Goal: Task Accomplishment & Management: Complete application form

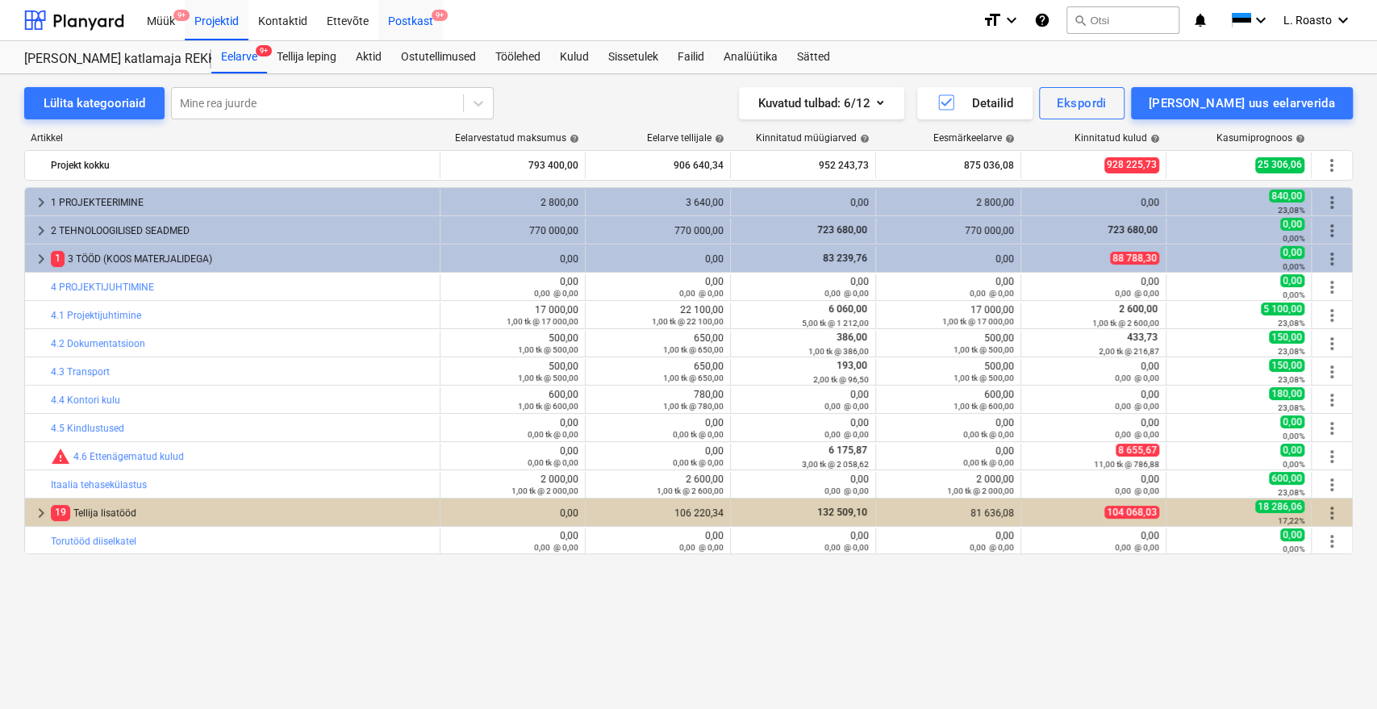
drag, startPoint x: 0, startPoint y: 0, endPoint x: 424, endPoint y: 23, distance: 425.0
click at [424, 23] on div "Postkast 9+" at bounding box center [410, 19] width 65 height 41
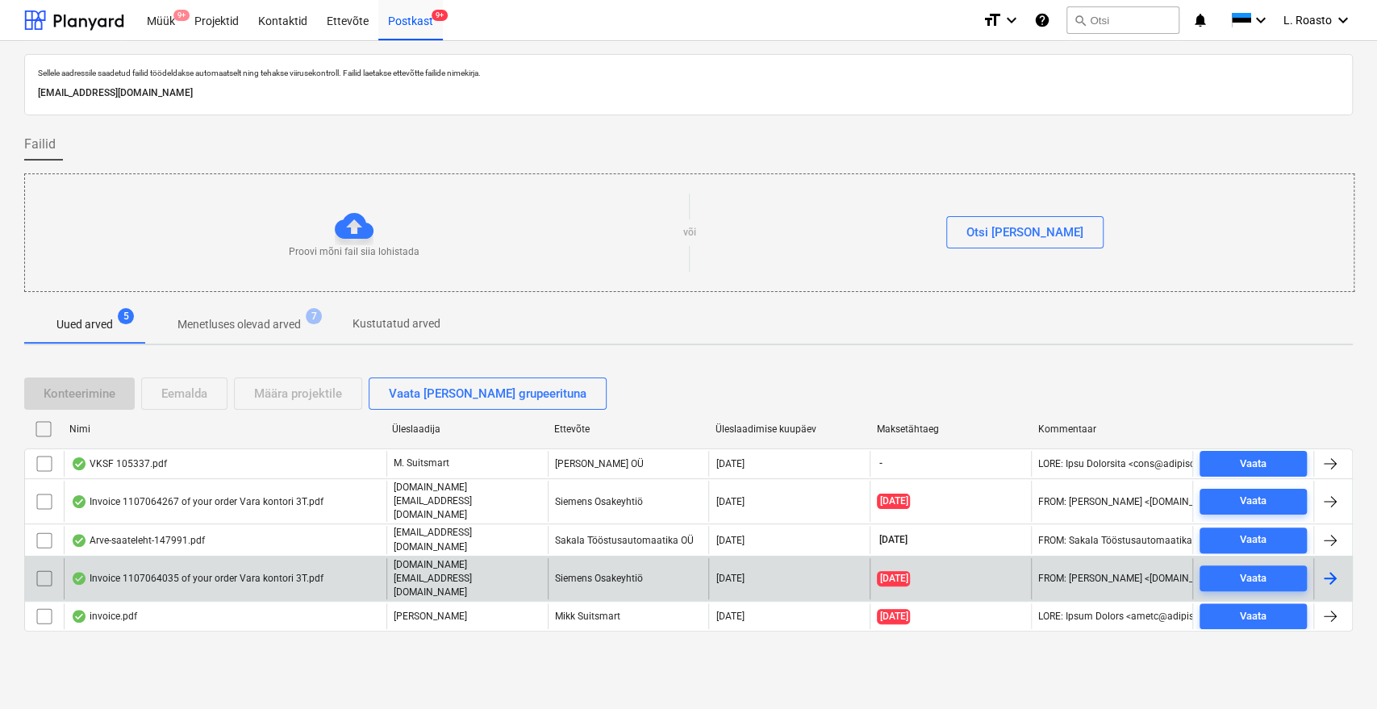
click at [249, 572] on div "Invoice 1107064035 of your order Vara kontori 3T.pdf" at bounding box center [197, 578] width 253 height 13
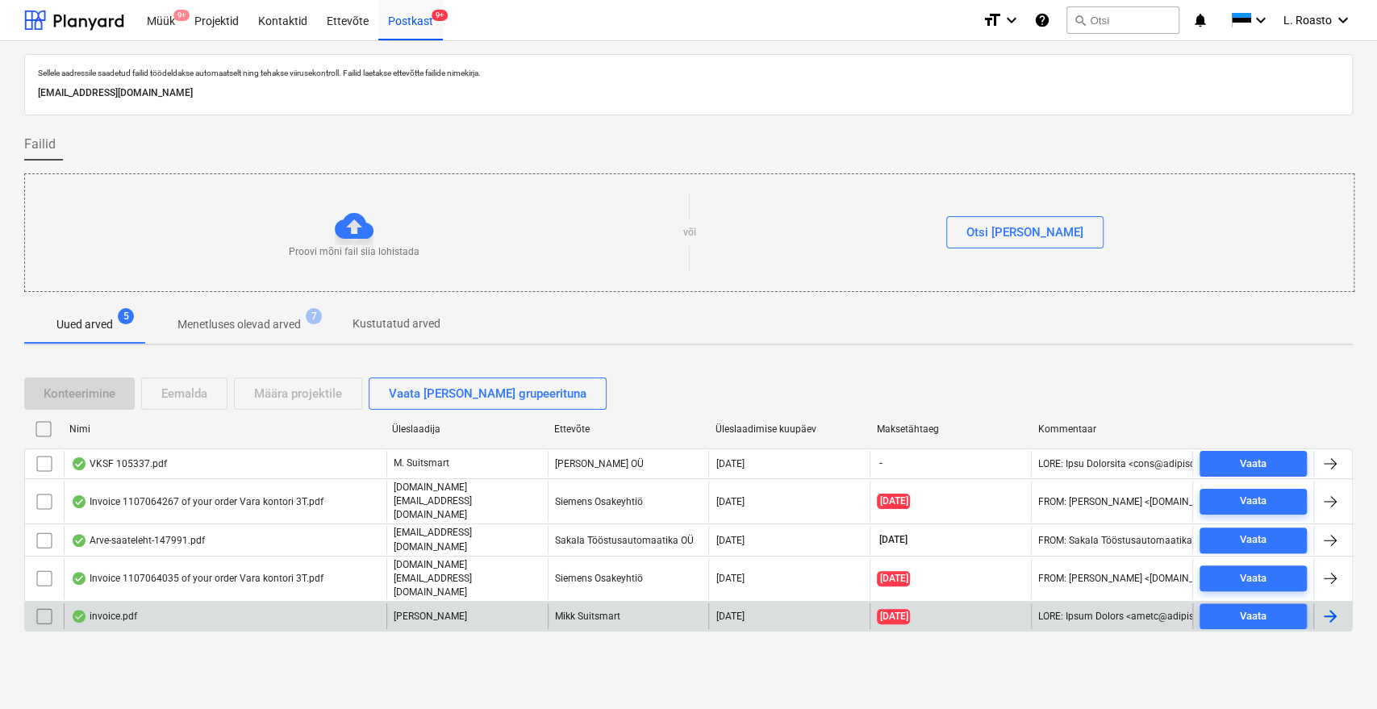
click at [223, 603] on div "invoice.pdf" at bounding box center [225, 616] width 323 height 26
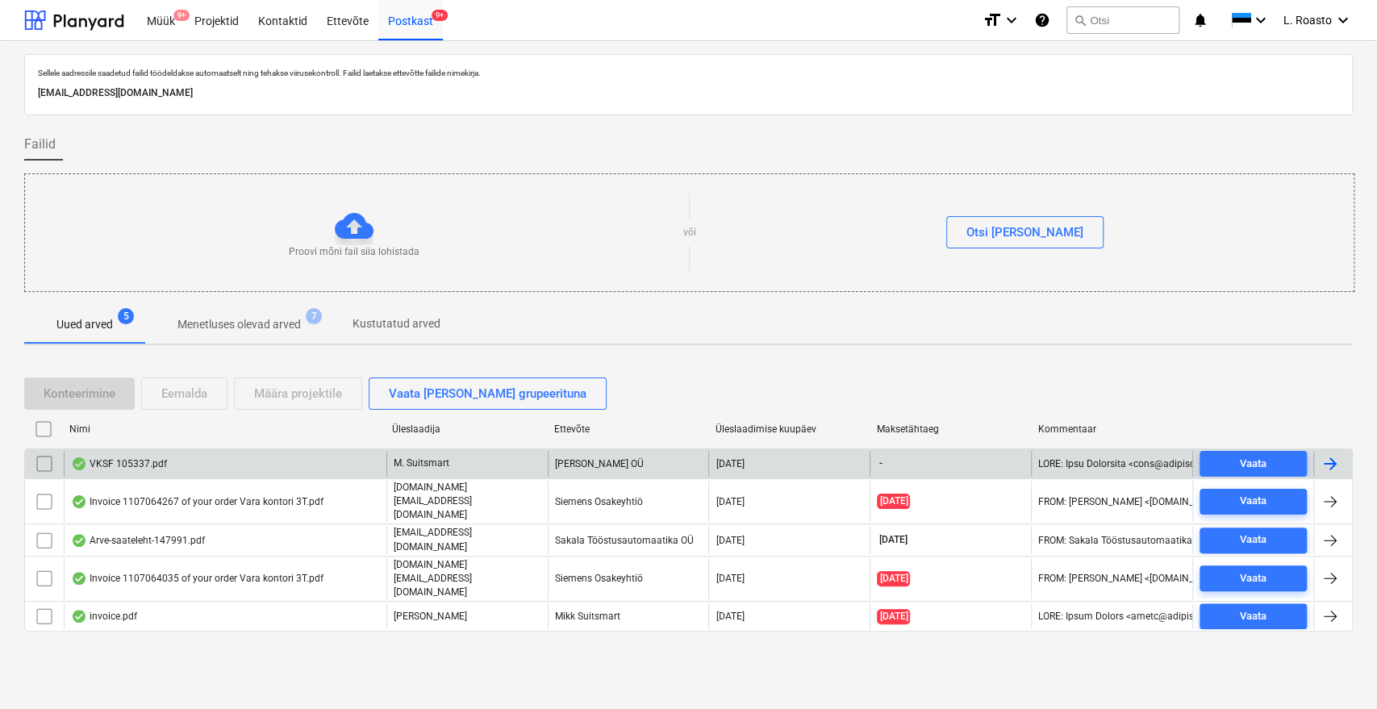
click at [232, 458] on div "VKSF 105337.pdf" at bounding box center [225, 464] width 323 height 26
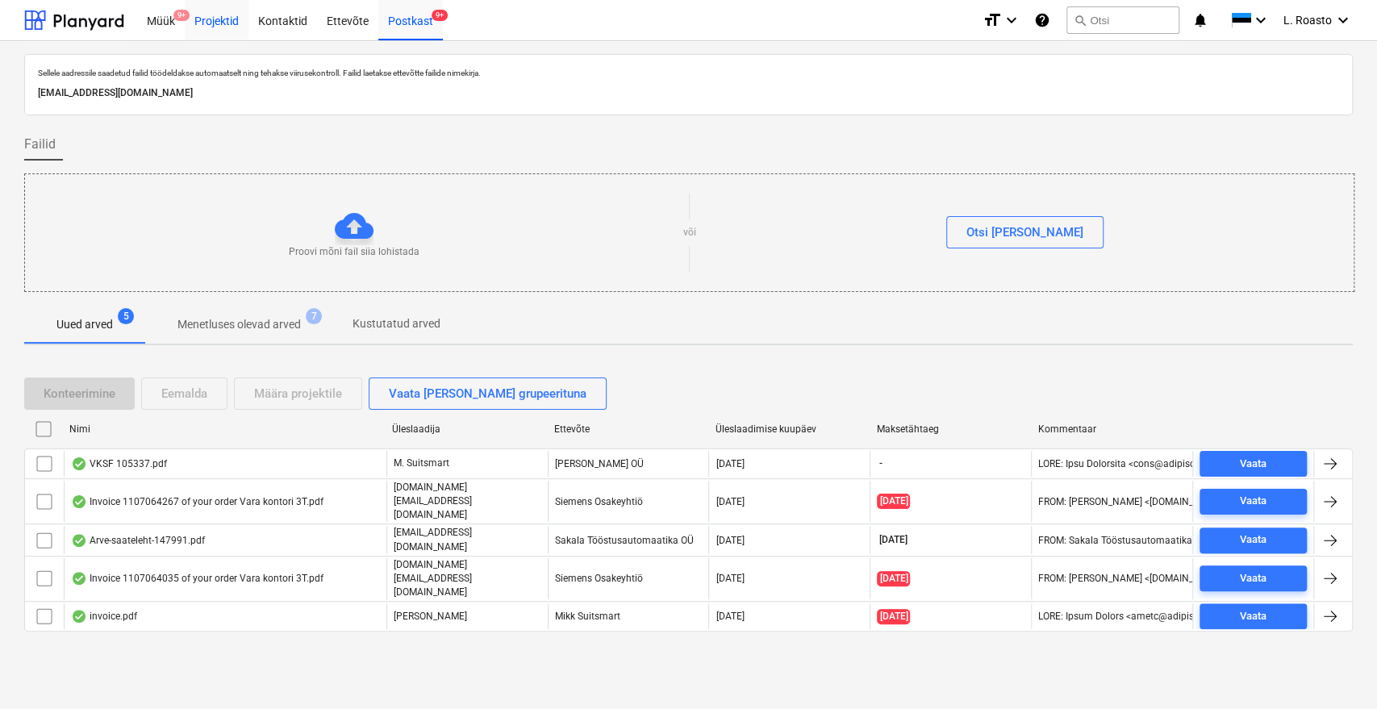
click at [222, 19] on div "Projektid" at bounding box center [217, 19] width 64 height 41
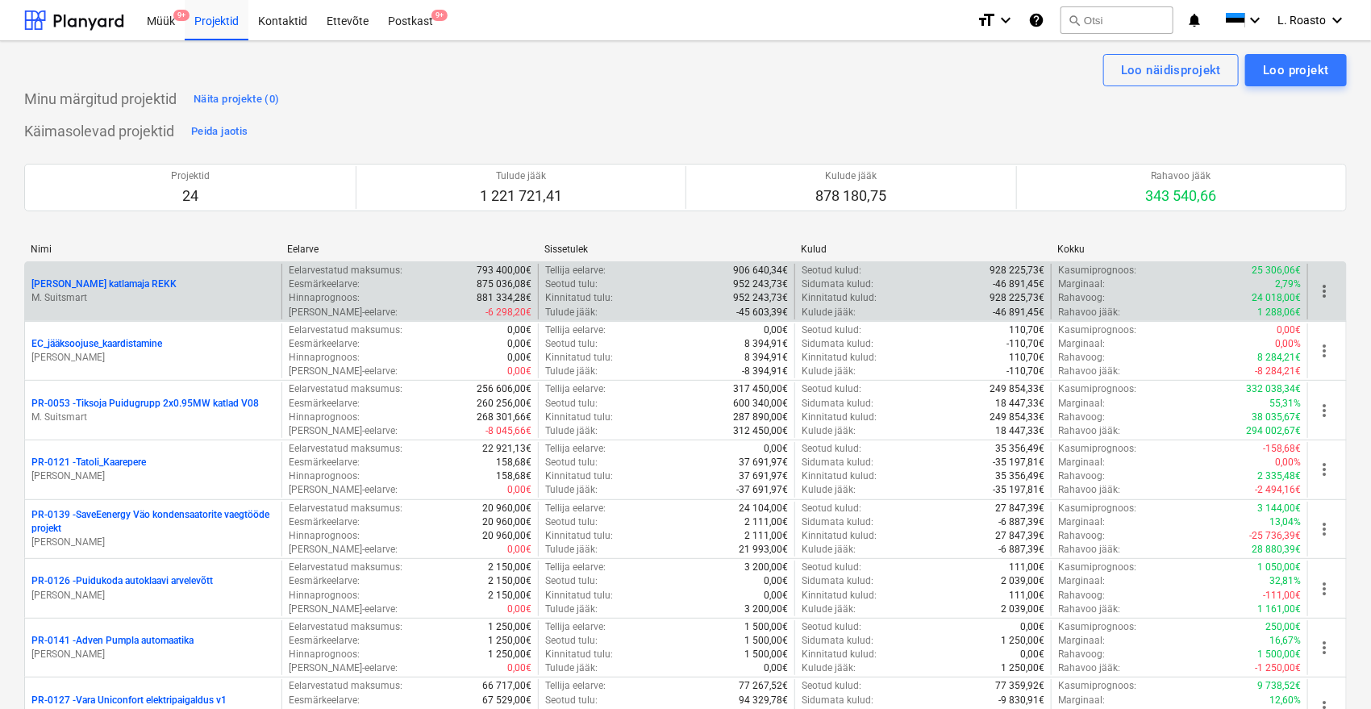
click at [146, 294] on p "M. Suitsmart" at bounding box center [153, 298] width 244 height 14
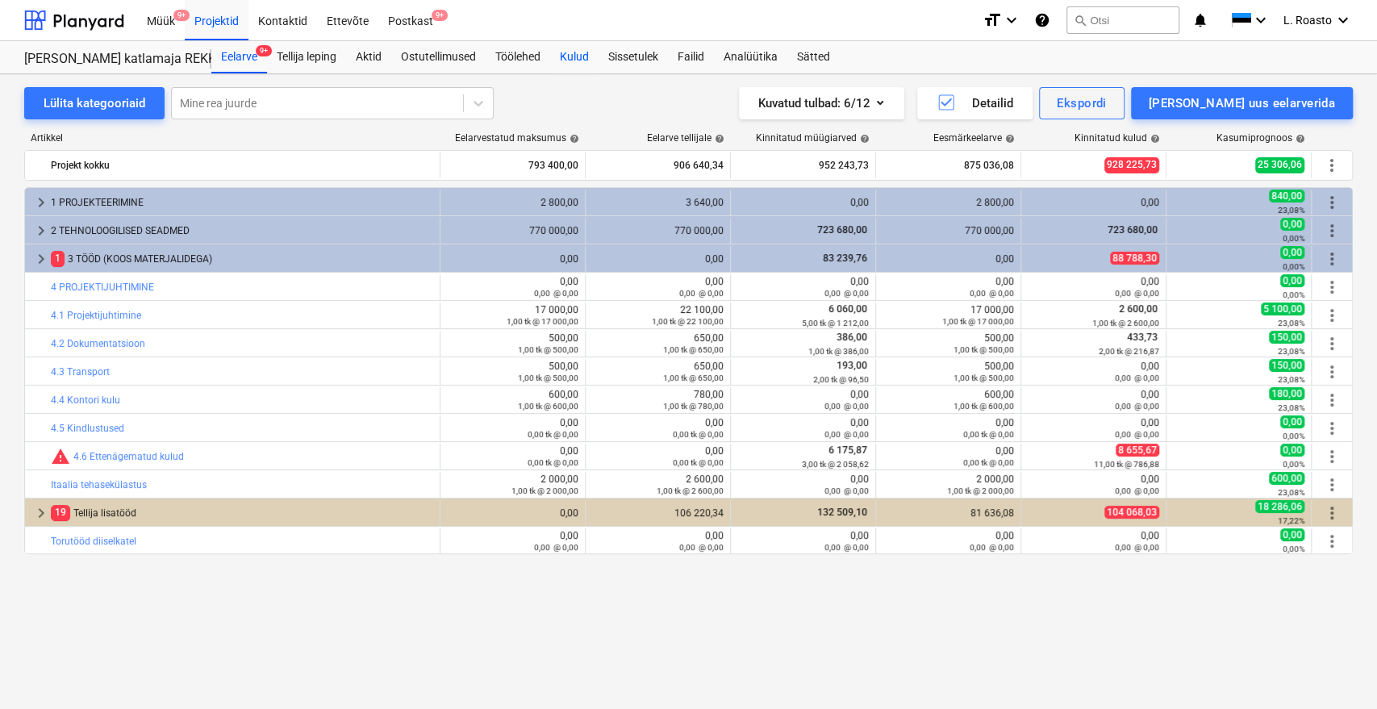
click at [580, 57] on div "Kulud" at bounding box center [574, 57] width 48 height 32
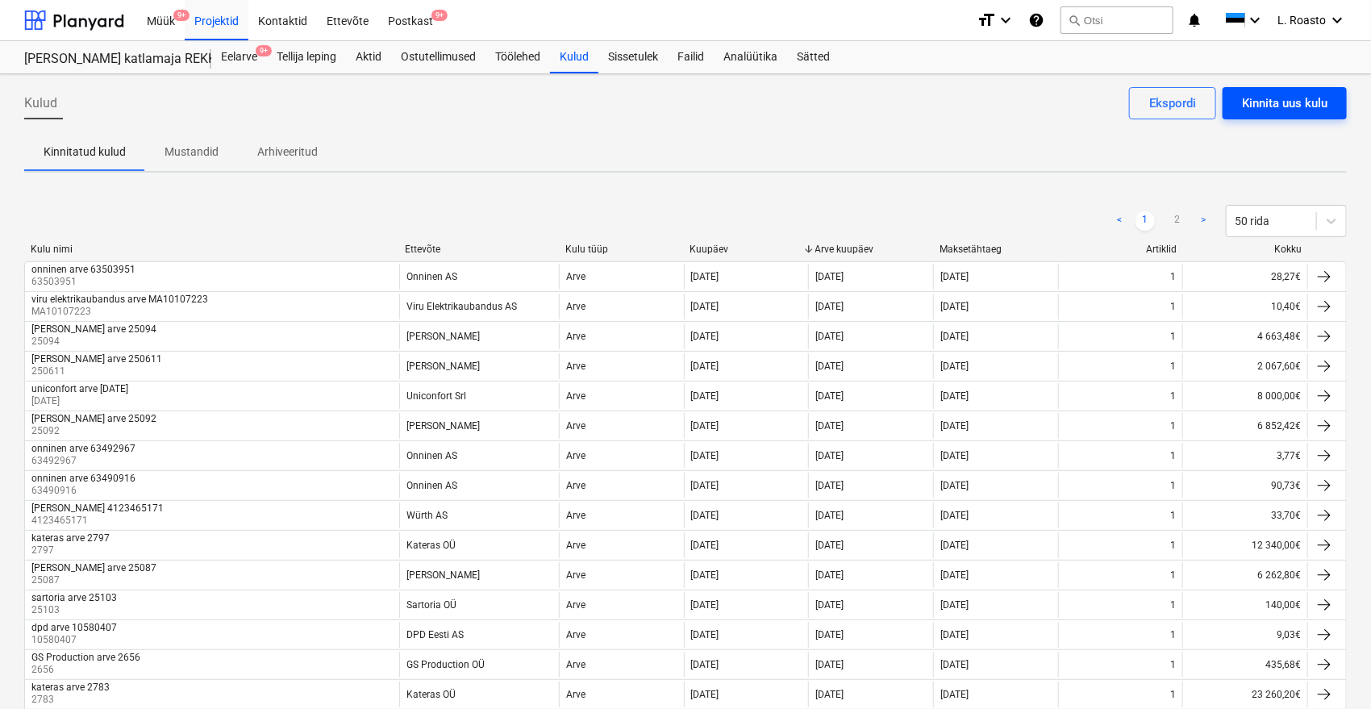
click at [1318, 106] on div "Kinnita uus kulu" at bounding box center [1285, 103] width 86 height 21
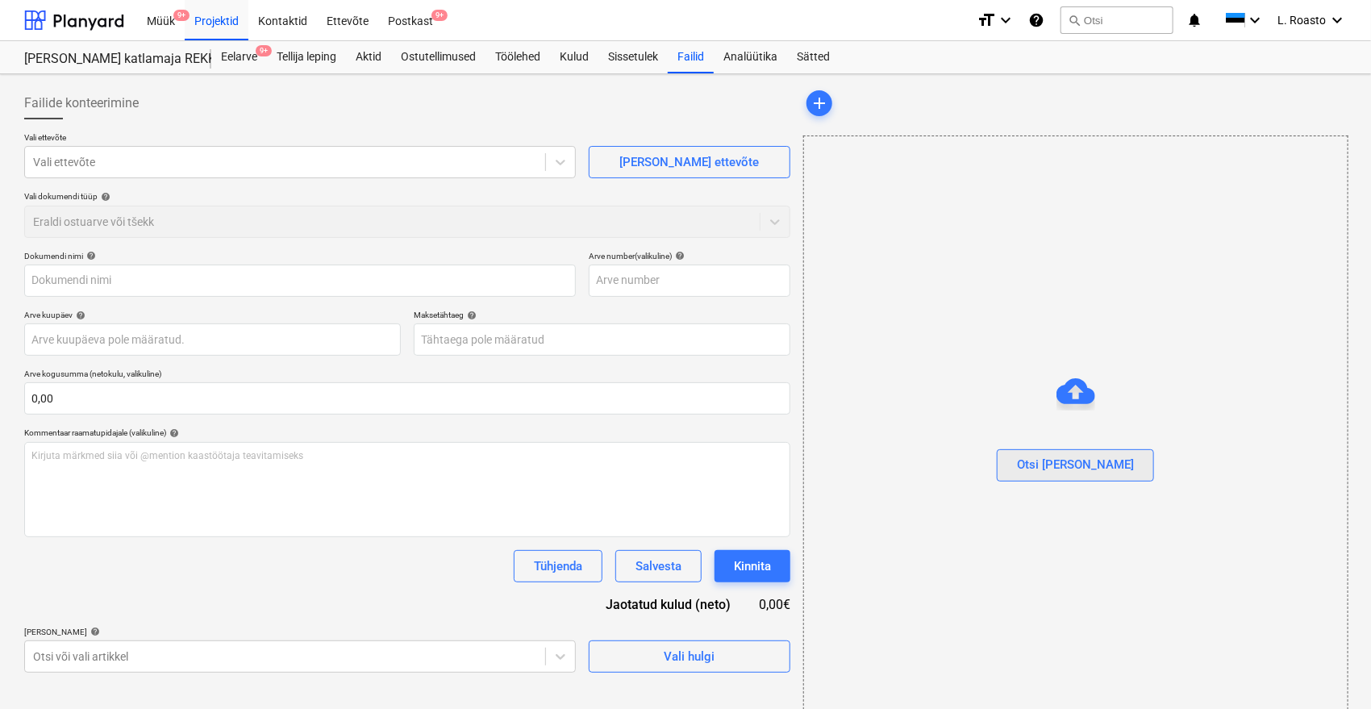
click at [1104, 475] on button "Otsi [PERSON_NAME]" at bounding box center [1075, 465] width 157 height 32
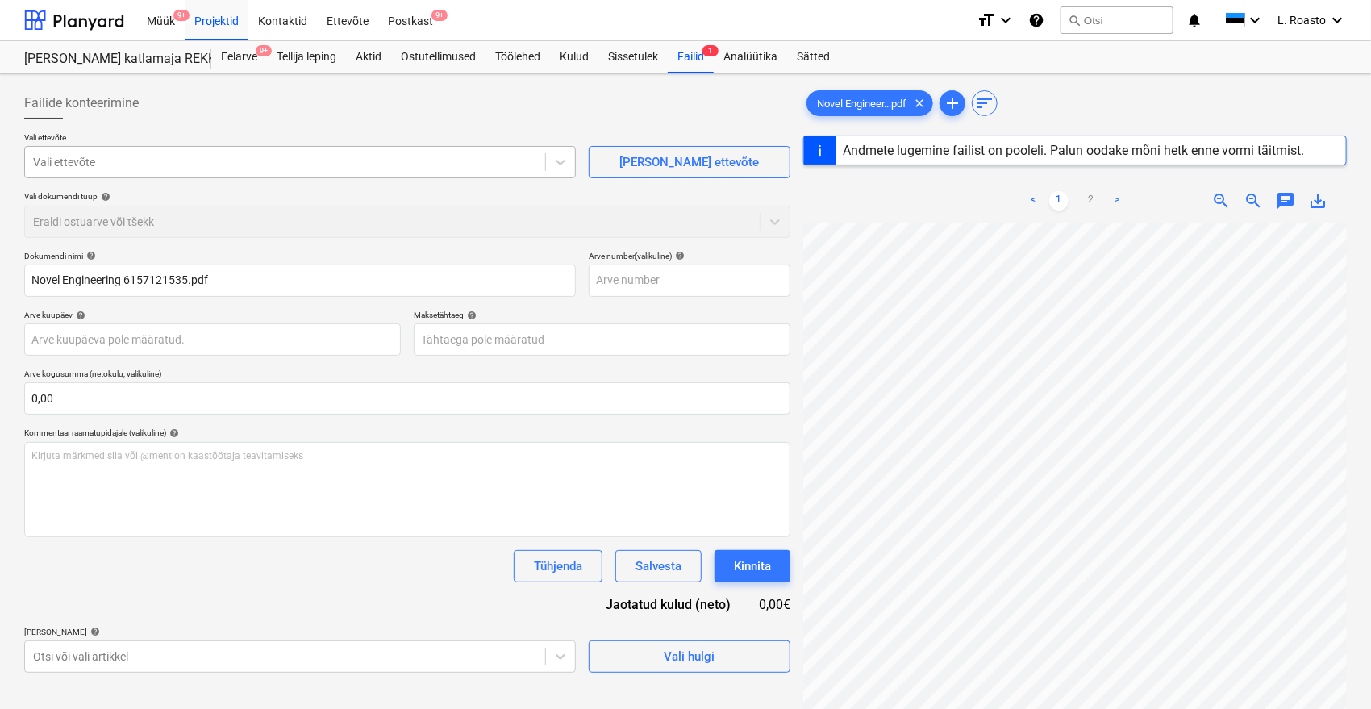
click at [194, 168] on div at bounding box center [285, 162] width 504 height 16
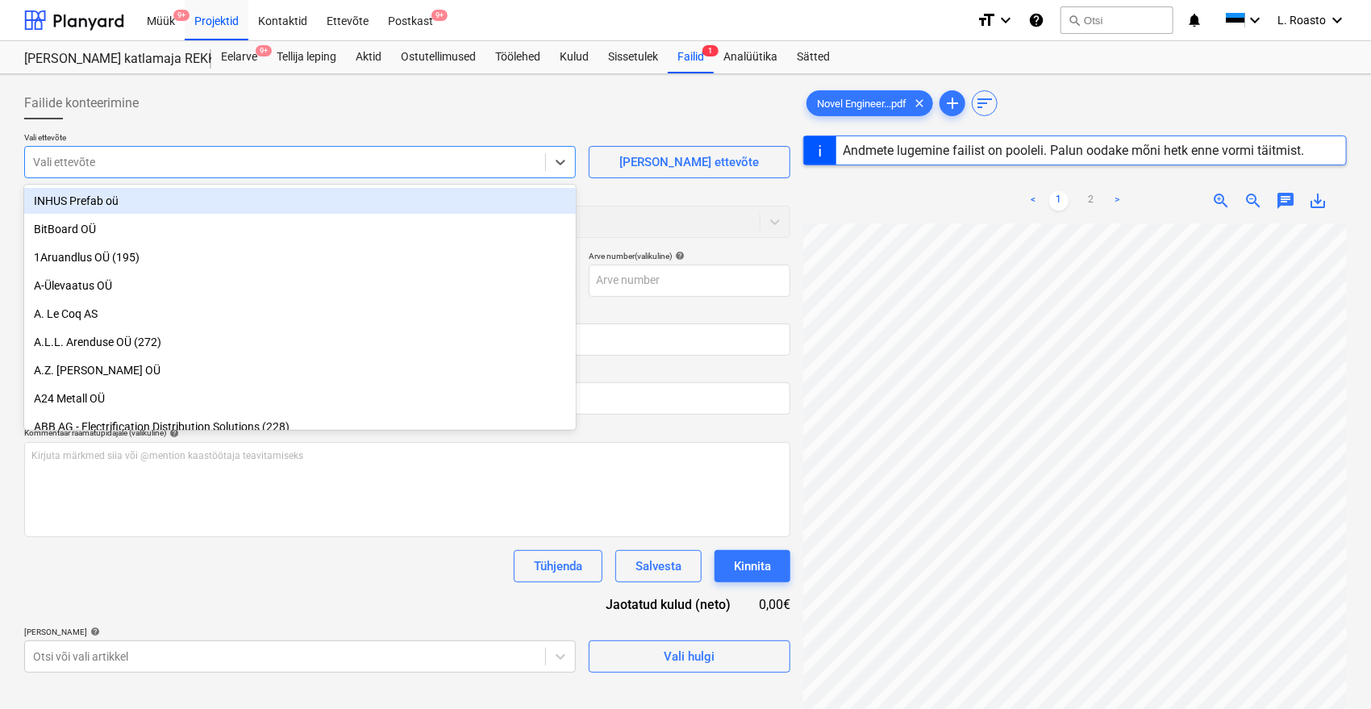
type input "6157121535"
type input "[DATE]"
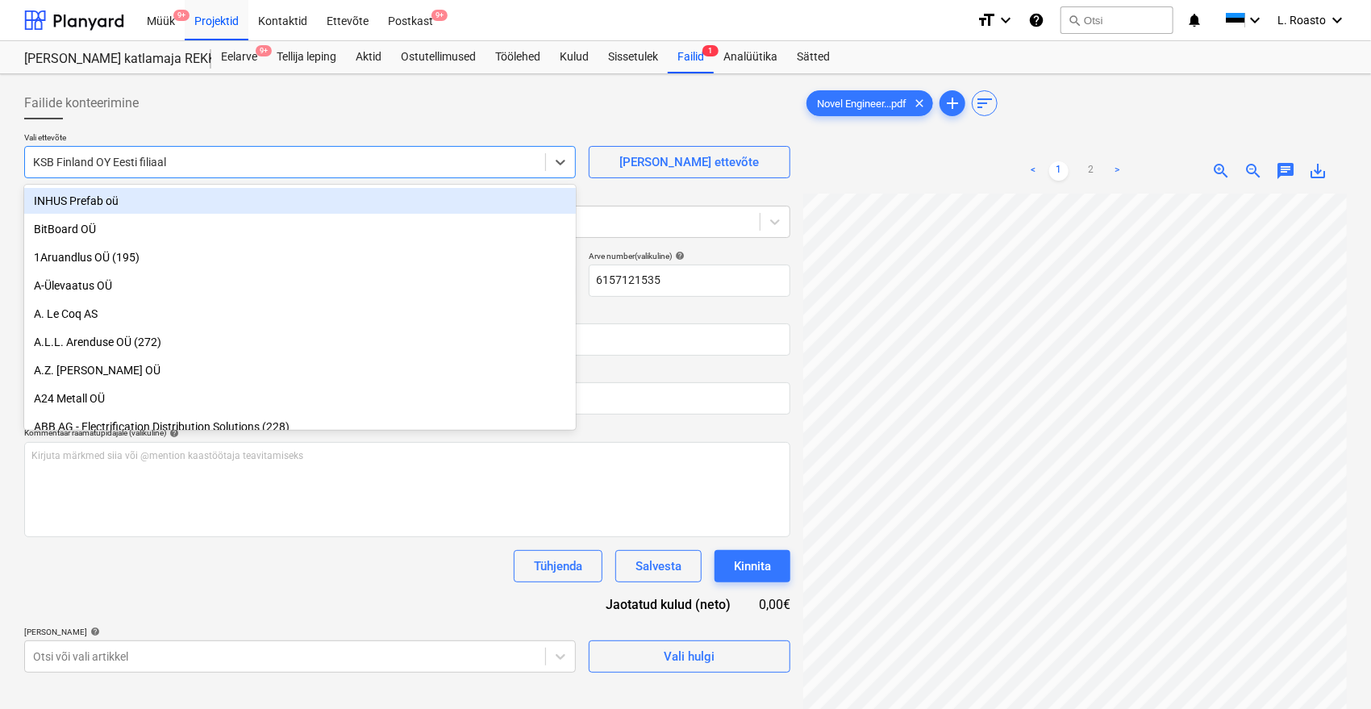
click at [223, 100] on div "Failide konteerimine" at bounding box center [407, 103] width 766 height 32
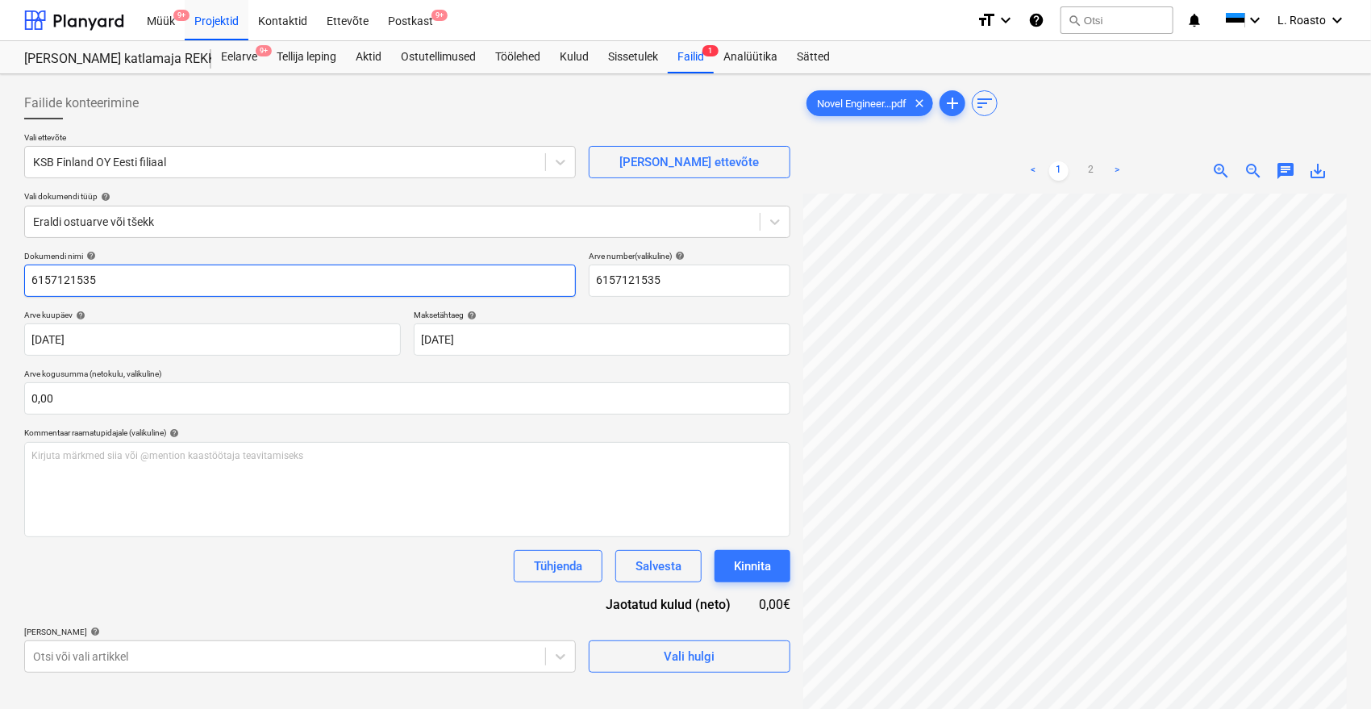
click at [32, 278] on input "6157121535" at bounding box center [300, 281] width 552 height 32
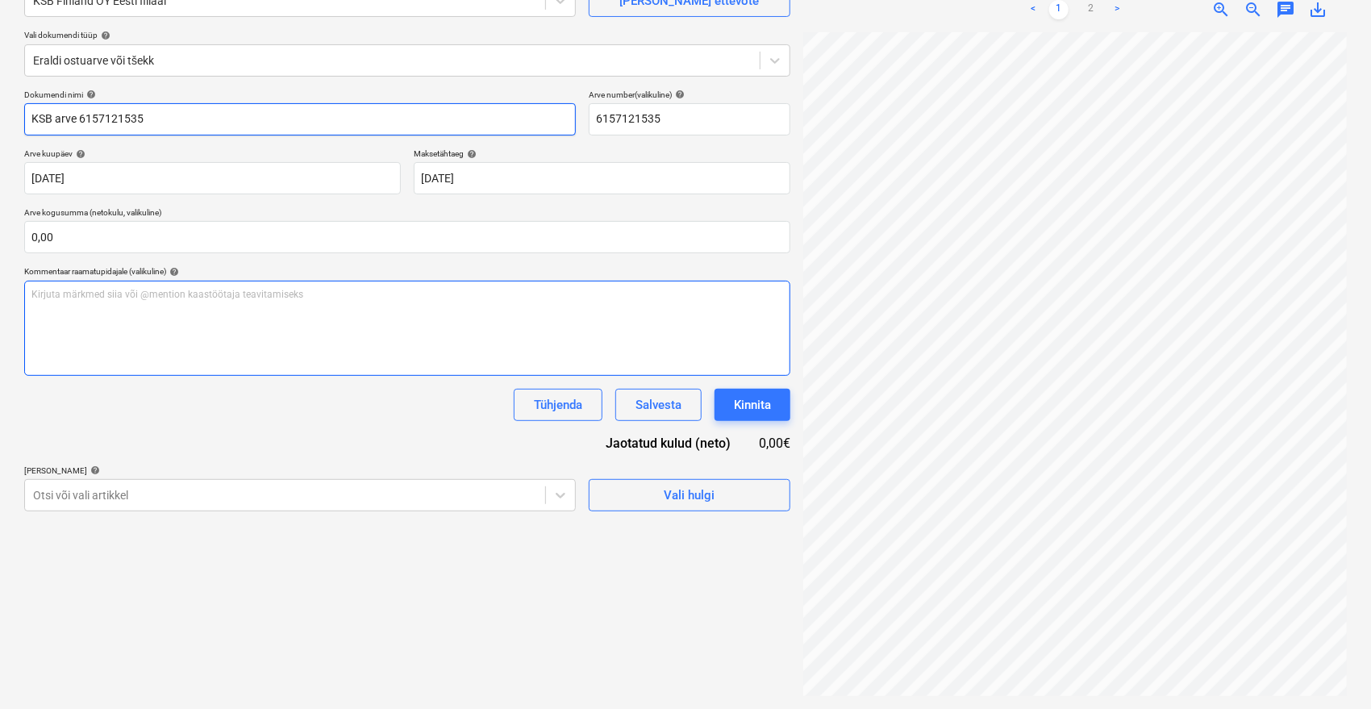
type input "KSB arve 6157121535"
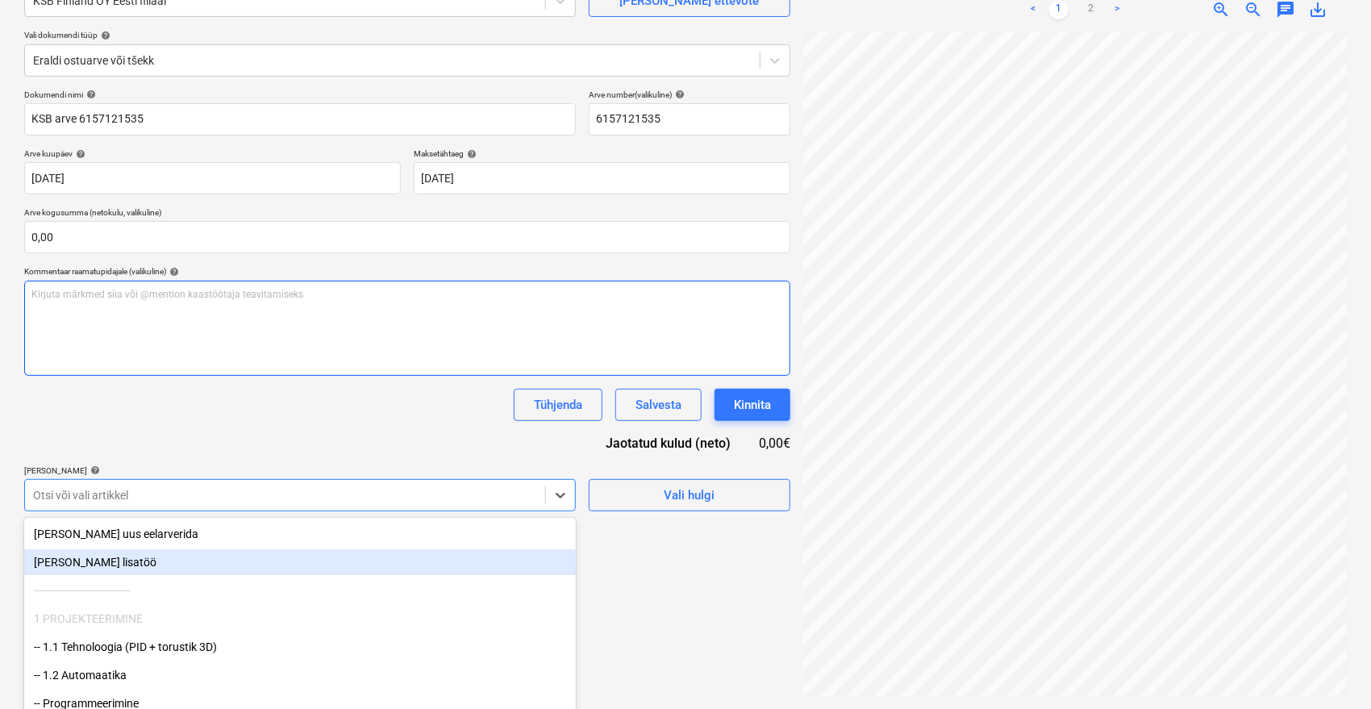
click at [285, 497] on body "Müük 9+ Projektid Kontaktid Ettevõte Postkast 9+ format_size keyboard_arrow_dow…" at bounding box center [685, 193] width 1371 height 709
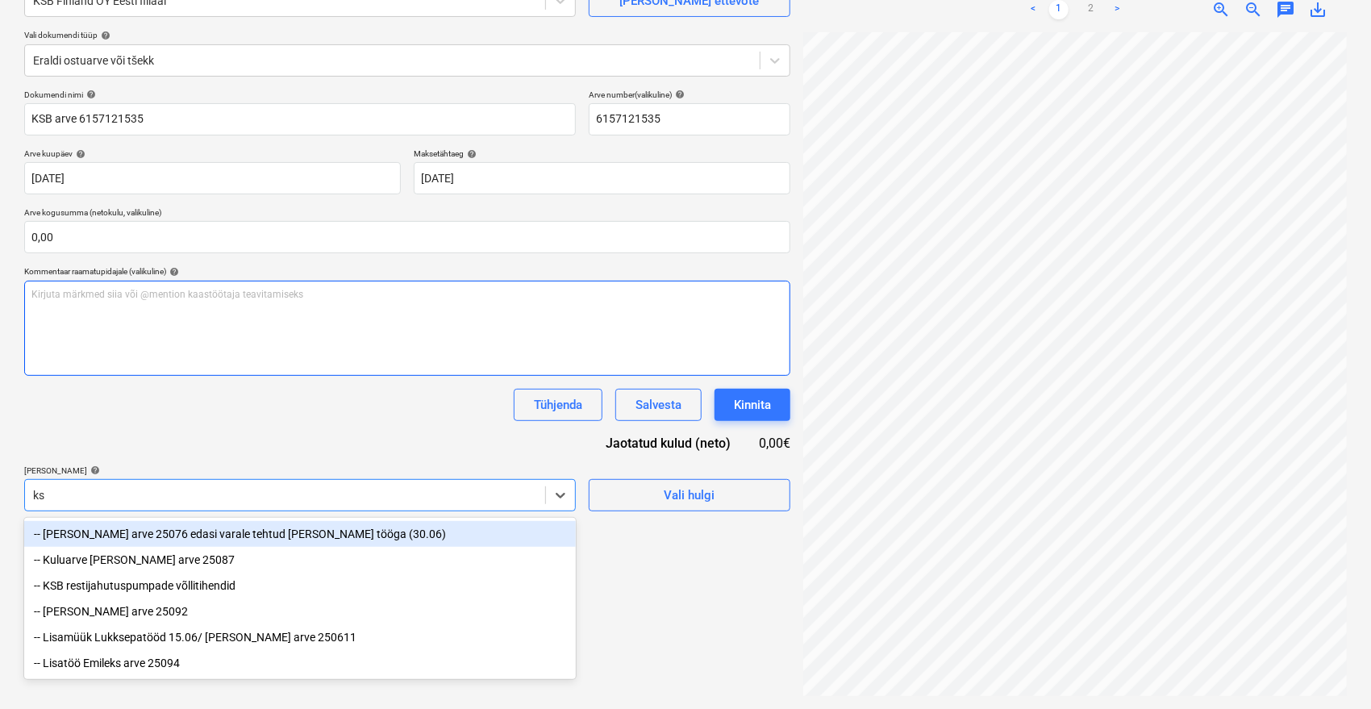
scroll to position [161, 0]
type input "ksb"
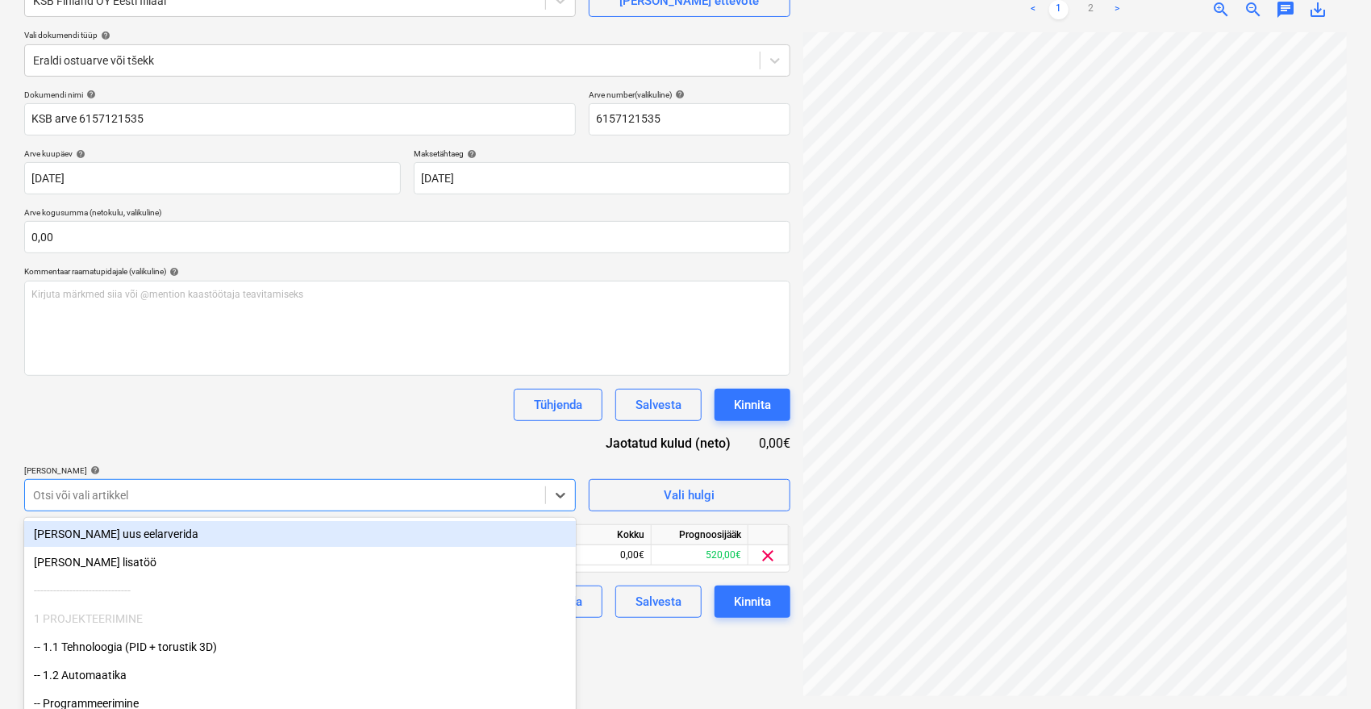
click at [307, 427] on div "Dokumendi nimi help KSB arve 6157121535 Arve number (valikuline) help 615712153…" at bounding box center [407, 354] width 766 height 528
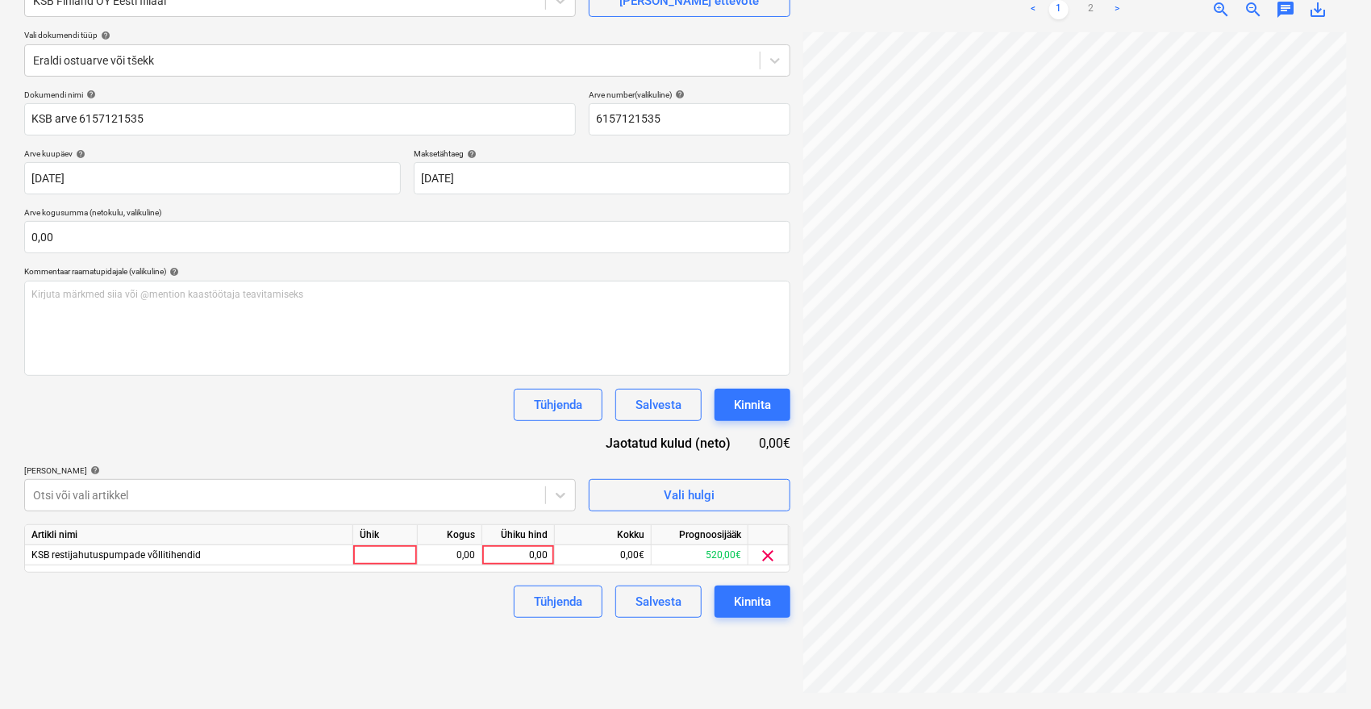
scroll to position [197, 0]
click at [1371, 360] on html "Müük 9+ Projektid Kontaktid Ettevõte Postkast 9+ format_size keyboard_arrow_dow…" at bounding box center [685, 193] width 1371 height 709
click at [1091, 10] on link "2" at bounding box center [1091, 9] width 19 height 19
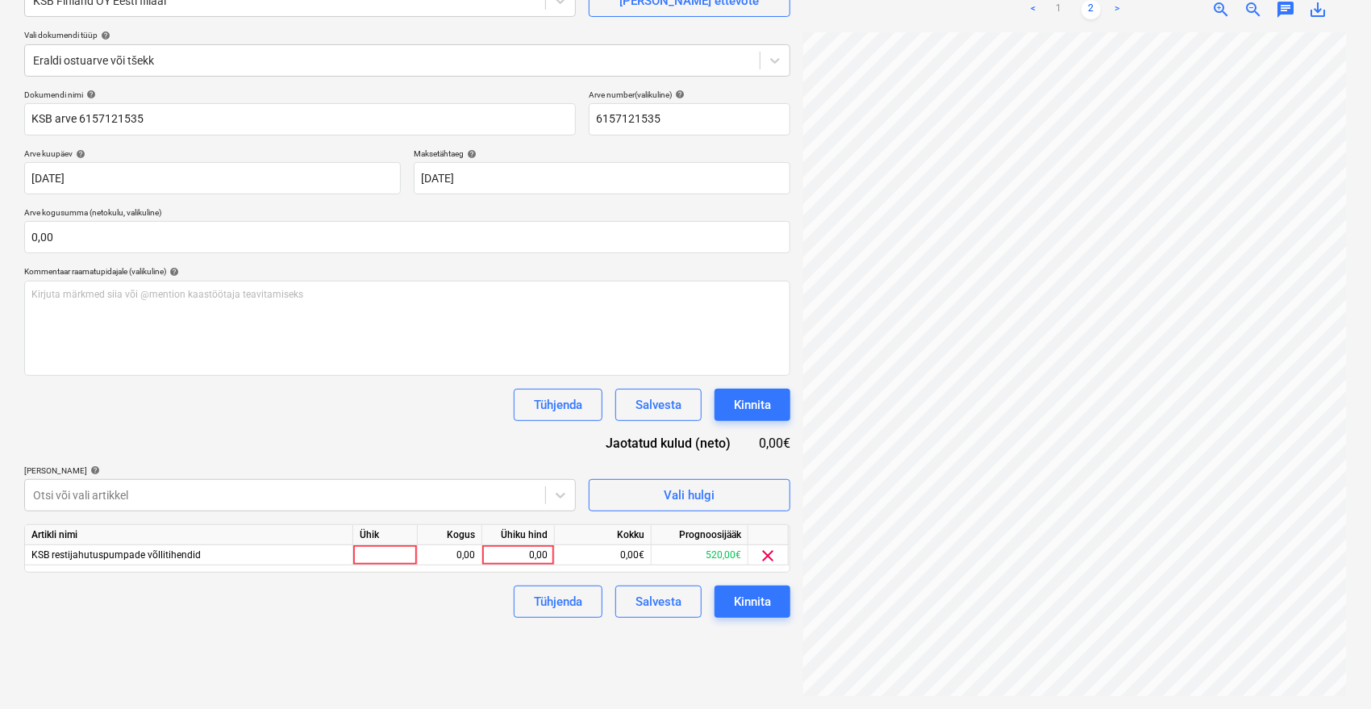
click at [1063, 22] on div "< 1 2 >" at bounding box center [1075, 9] width 173 height 45
click at [1055, 11] on link "1" at bounding box center [1059, 9] width 19 height 19
click at [524, 546] on div "0,00" at bounding box center [518, 555] width 59 height 20
type input "520"
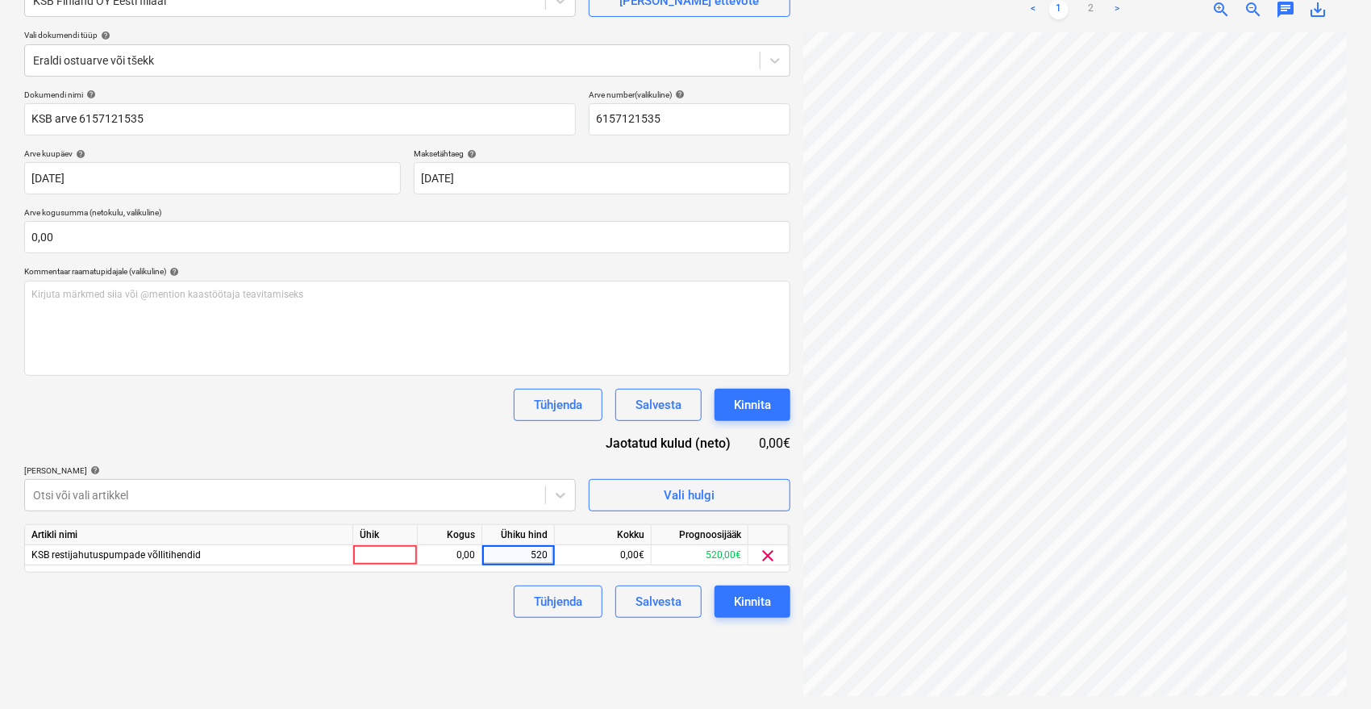
click at [424, 444] on div "Dokumendi nimi help KSB arve 6157121535 Arve number (valikuline) help 615712153…" at bounding box center [407, 354] width 766 height 528
click at [1095, 10] on link "2" at bounding box center [1091, 9] width 19 height 19
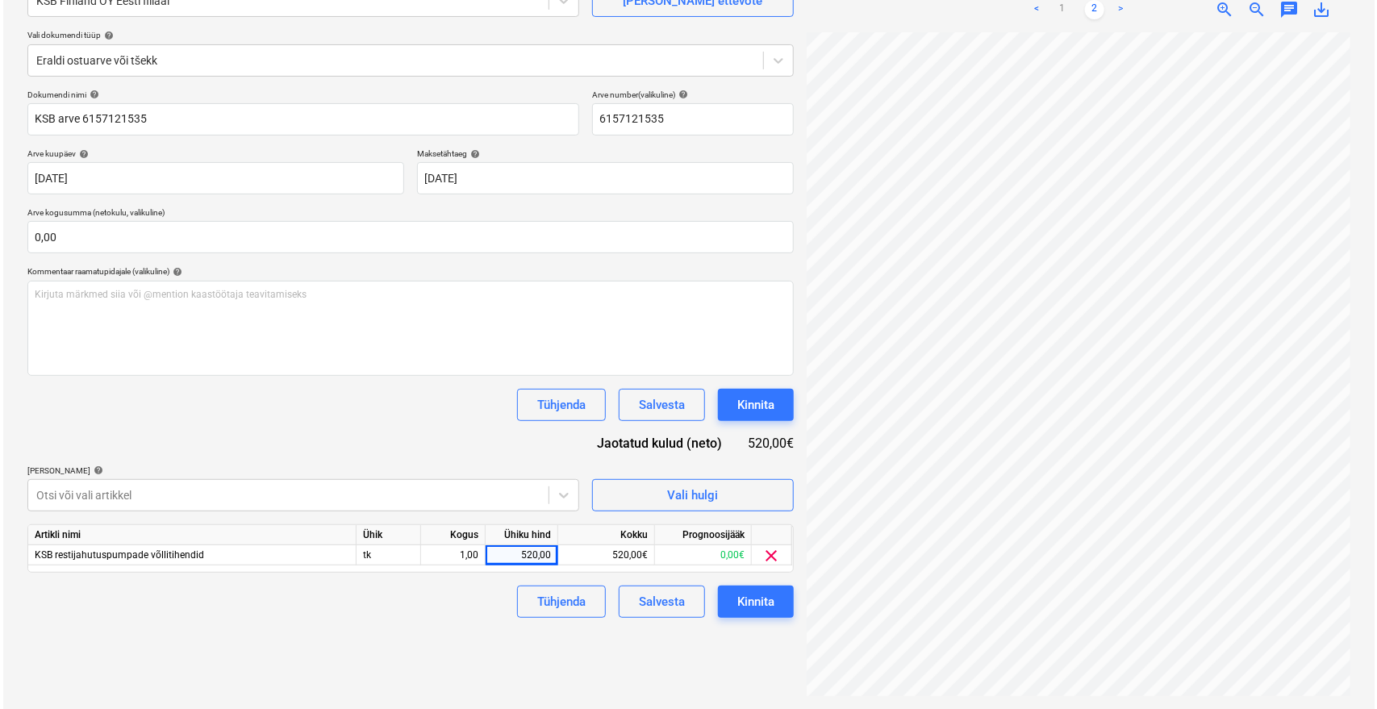
scroll to position [19, 65]
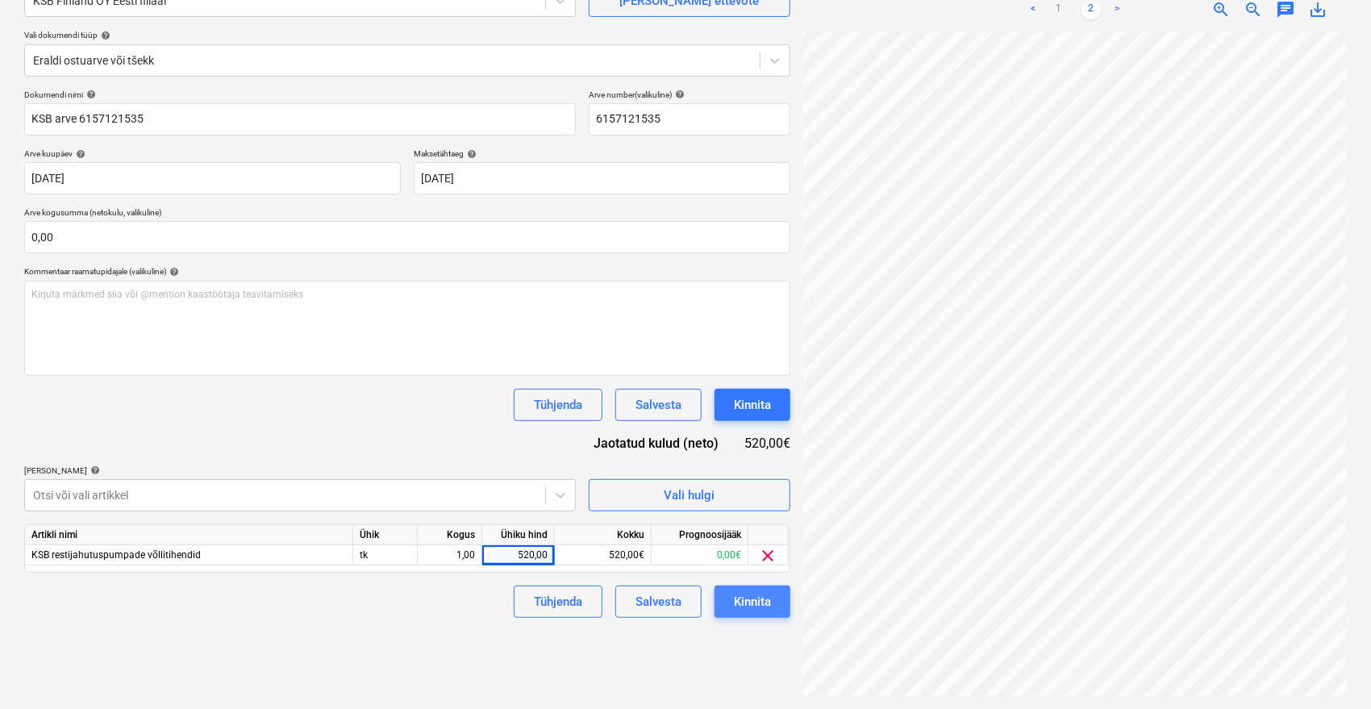
click at [772, 600] on button "Kinnita" at bounding box center [753, 602] width 76 height 32
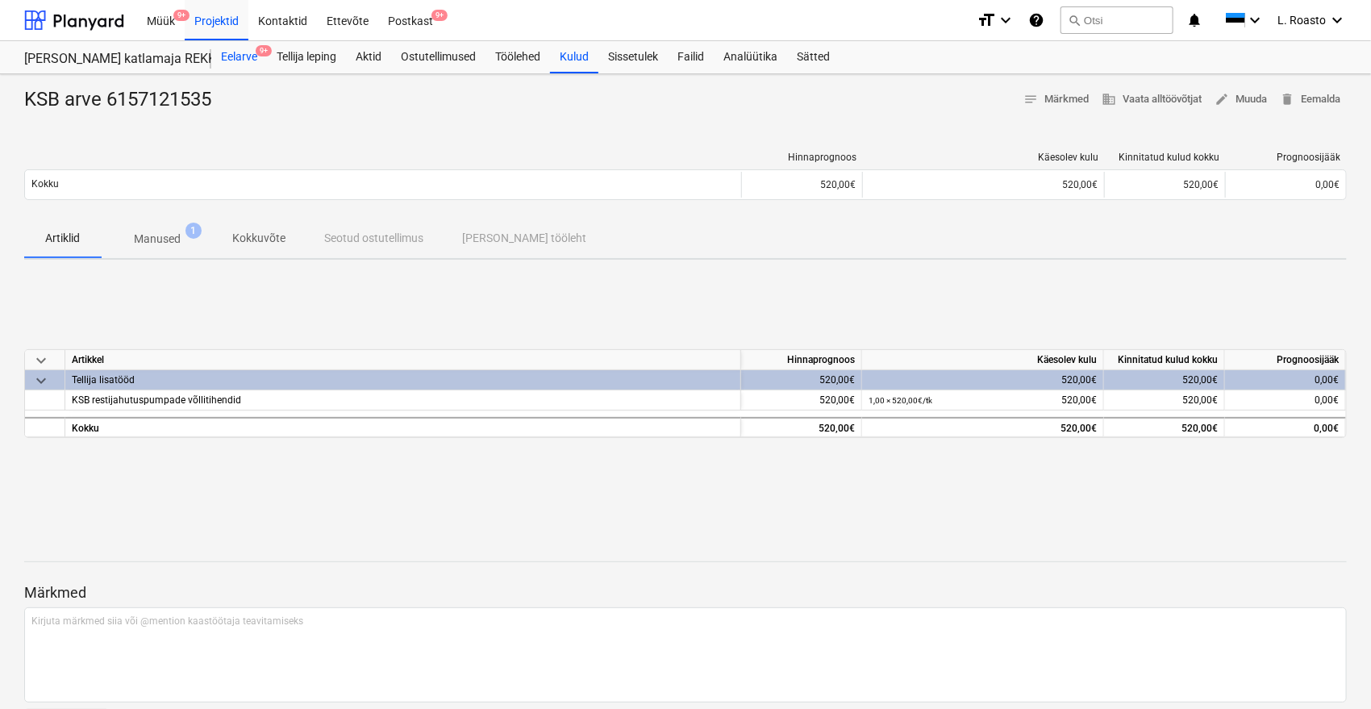
click at [251, 51] on div "Eelarve 9+" at bounding box center [239, 57] width 56 height 32
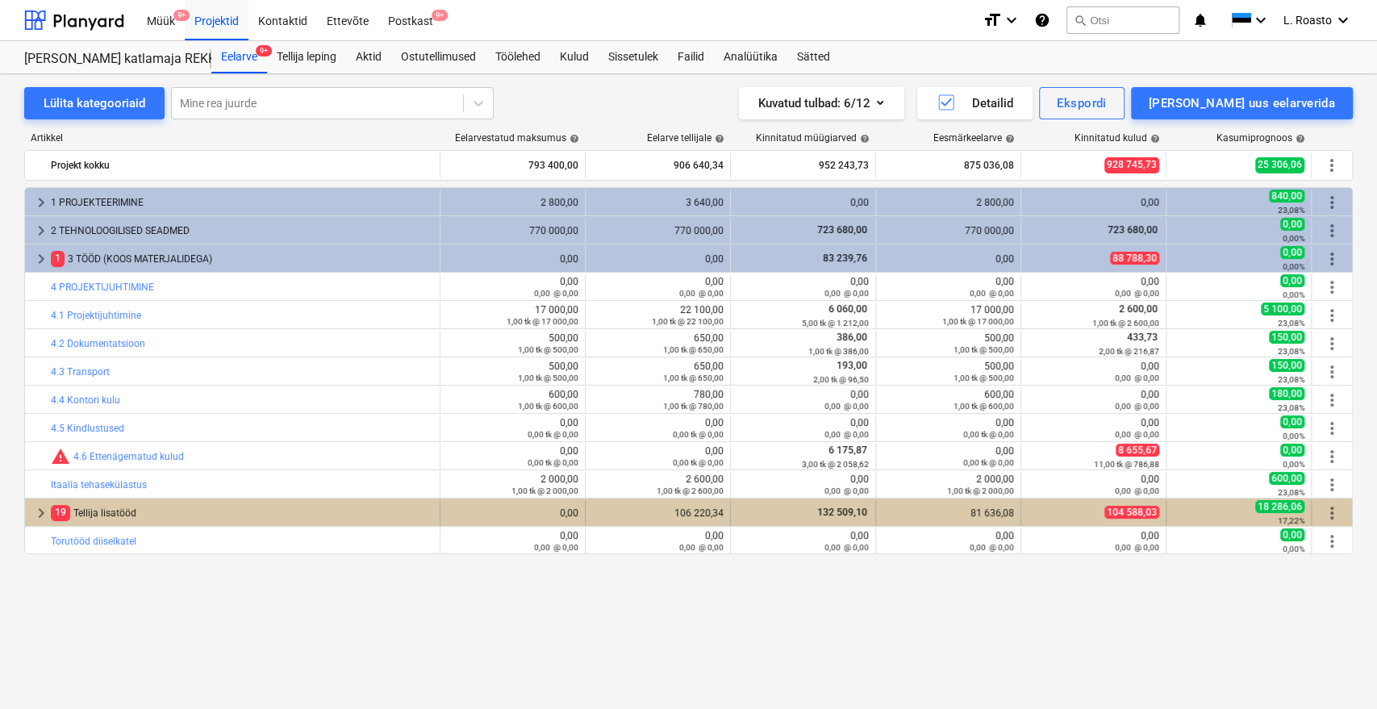
click at [103, 506] on div "19 Tellija lisatööd" at bounding box center [242, 513] width 382 height 26
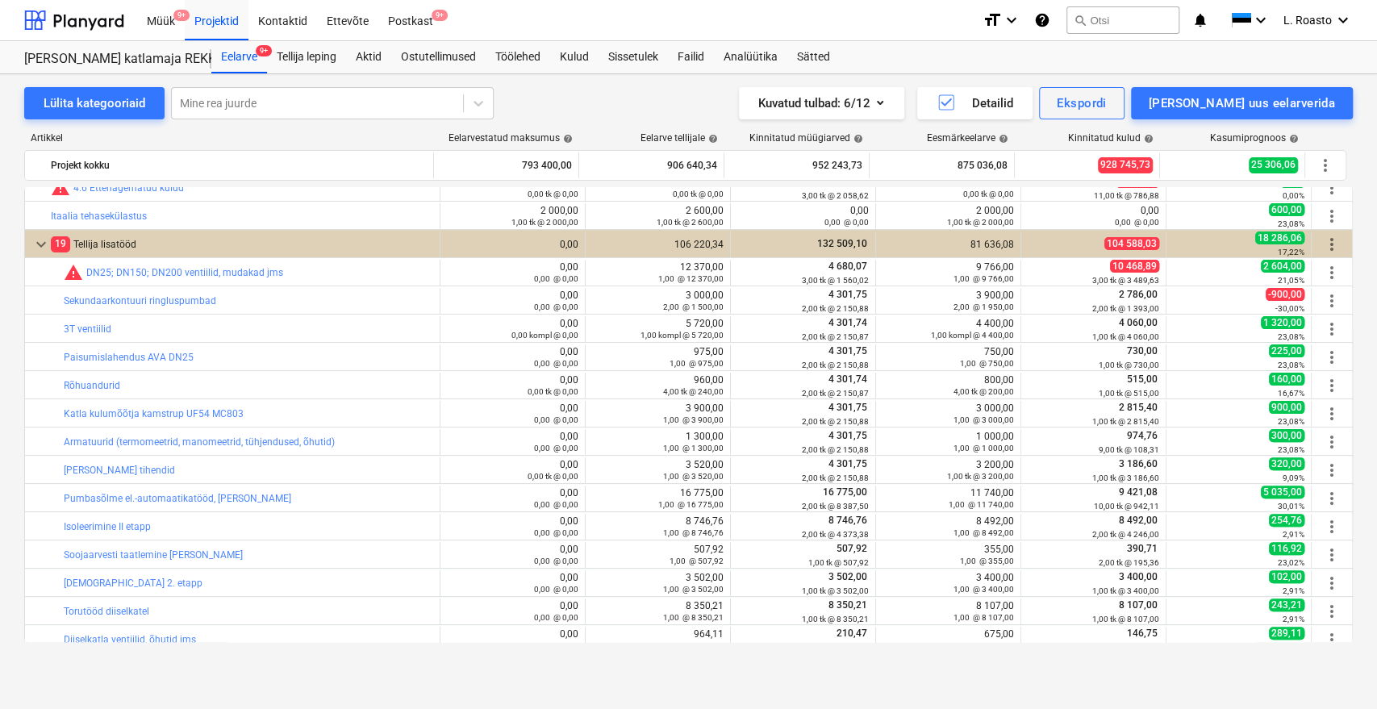
scroll to position [916, 0]
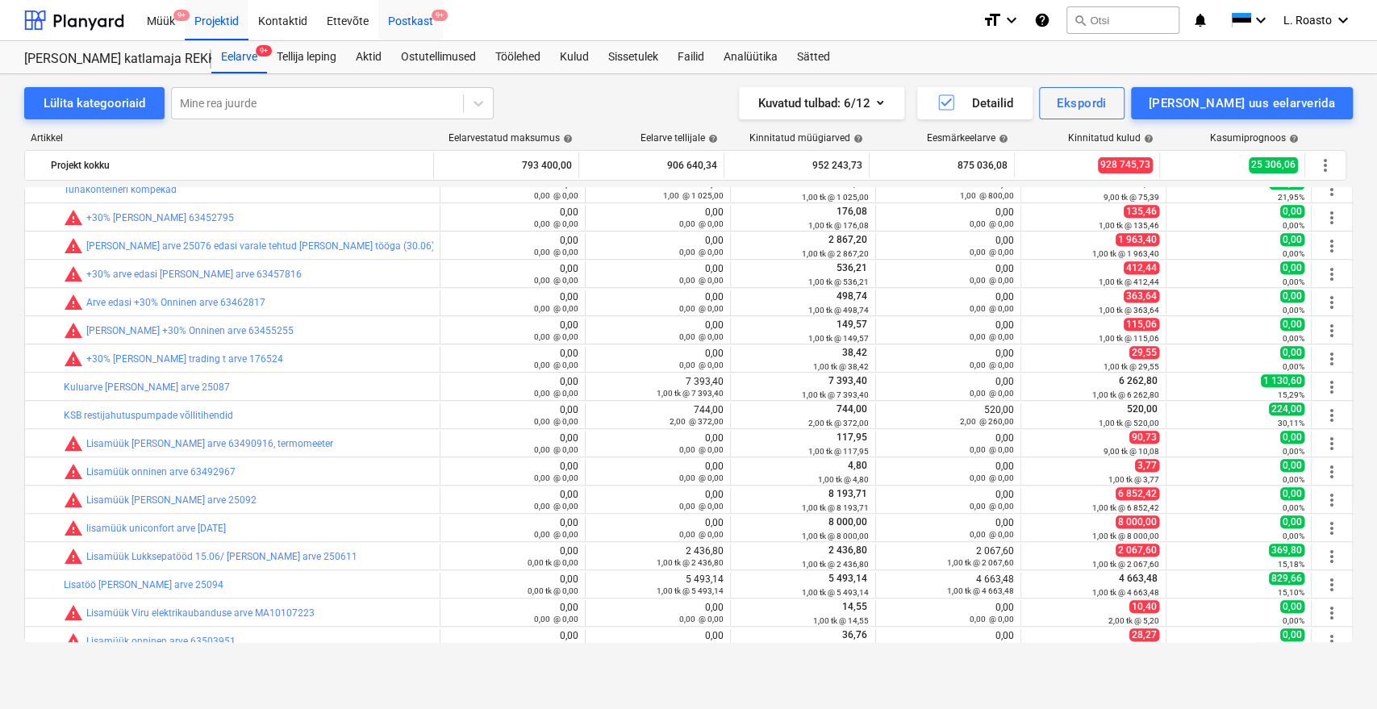
click at [429, 4] on div "Postkast 9+" at bounding box center [410, 19] width 65 height 41
